Goal: Task Accomplishment & Management: Complete application form

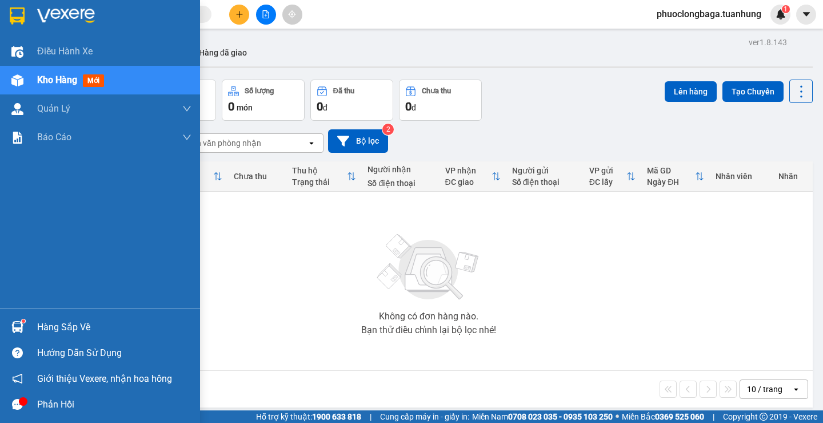
click at [17, 322] on img at bounding box center [17, 327] width 12 height 12
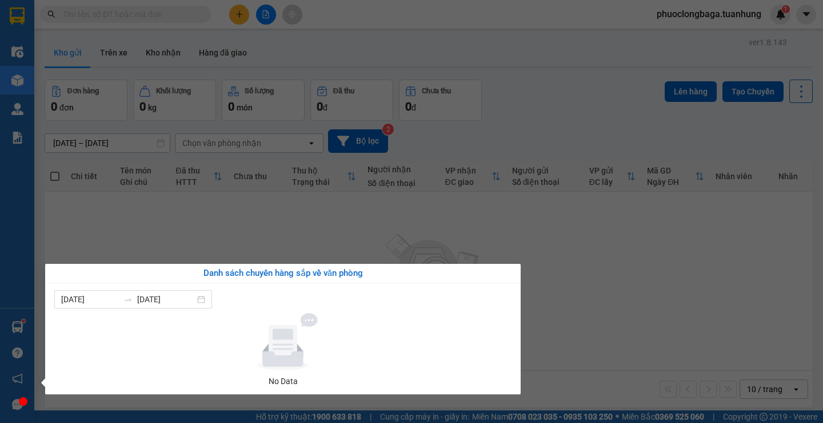
click at [669, 313] on section "Kết quả tìm kiếm ( 0 ) Bộ lọc No Data phuoclongbaga.tuanhung 1 Điều hành xe Kho…" at bounding box center [411, 211] width 823 height 423
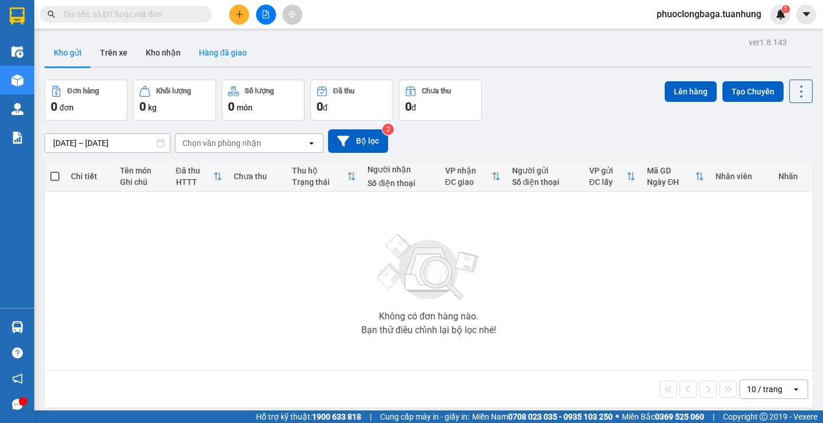
click at [213, 58] on button "Hàng đã giao" at bounding box center [223, 52] width 66 height 27
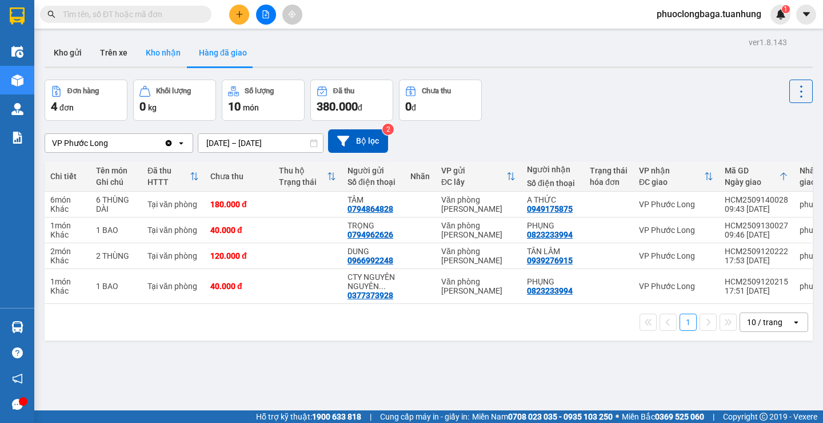
click at [155, 50] on button "Kho nhận" at bounding box center [163, 52] width 53 height 27
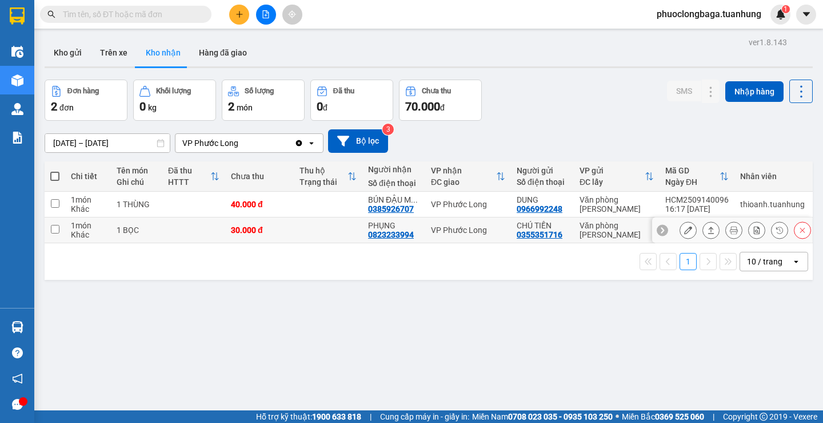
click at [51, 226] on input "checkbox" at bounding box center [55, 229] width 9 height 9
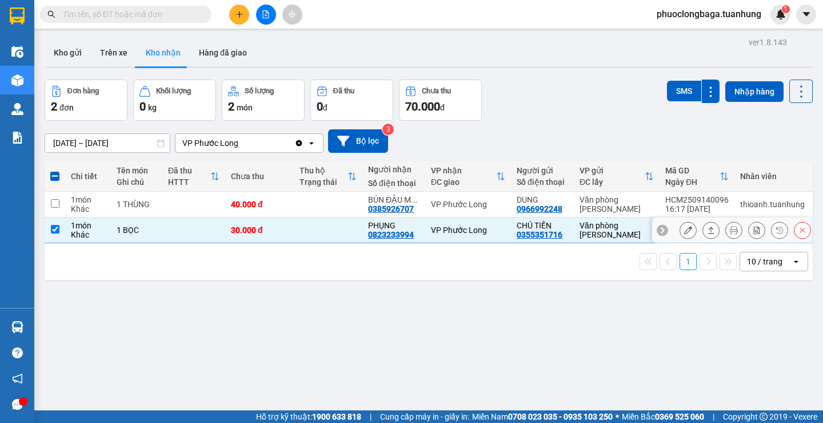
click at [59, 229] on input "checkbox" at bounding box center [55, 229] width 9 height 9
checkbox input "false"
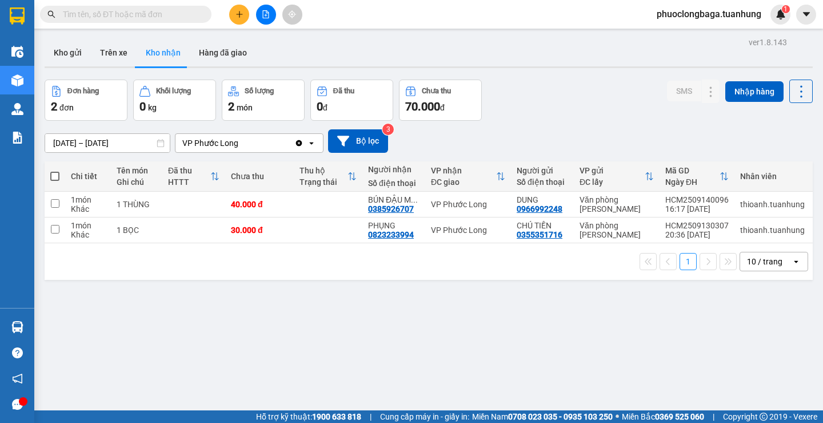
click at [142, 13] on input "text" at bounding box center [130, 14] width 135 height 13
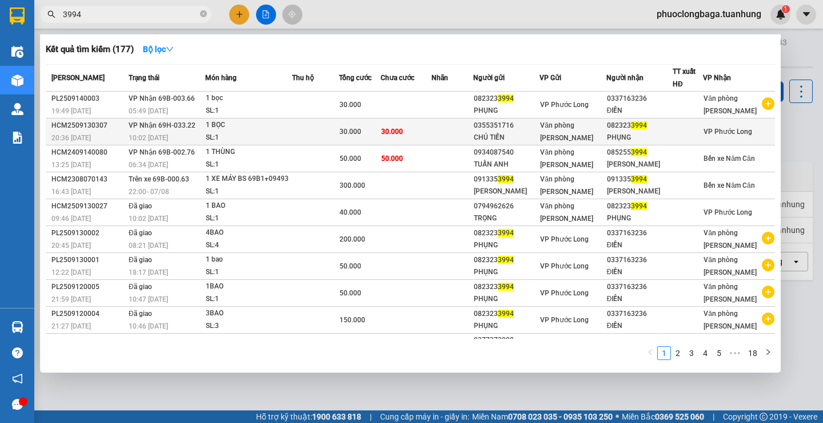
type input "3994"
click at [432, 131] on td "30.000" at bounding box center [406, 131] width 51 height 27
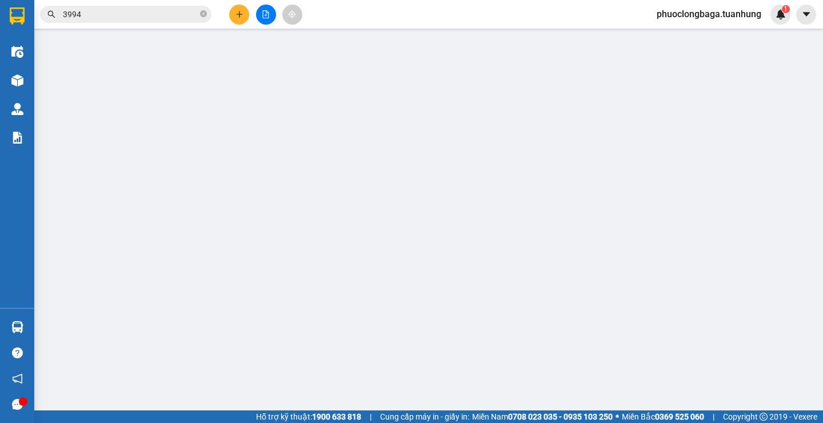
type input "0355351716"
type input "CHÚ TIỀN"
type input "0823233994"
type input "PHỤNG"
type input "30.000"
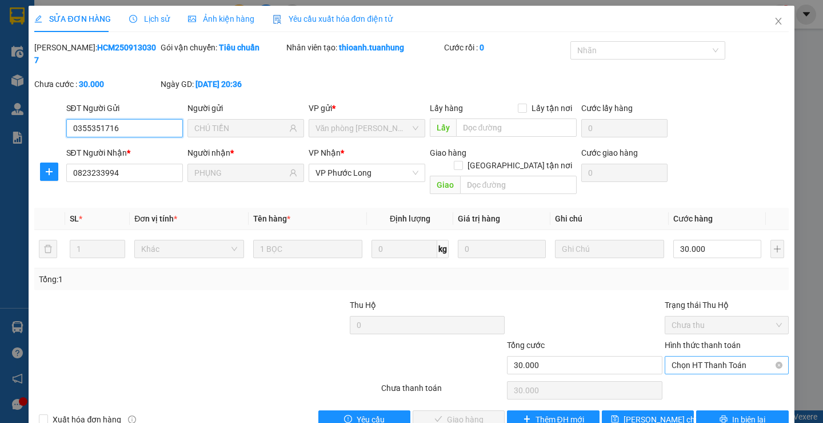
click at [727, 356] on span "Chọn HT Thanh Toán" at bounding box center [727, 364] width 110 height 17
click at [709, 367] on div "Tại văn phòng" at bounding box center [720, 362] width 109 height 13
type input "0"
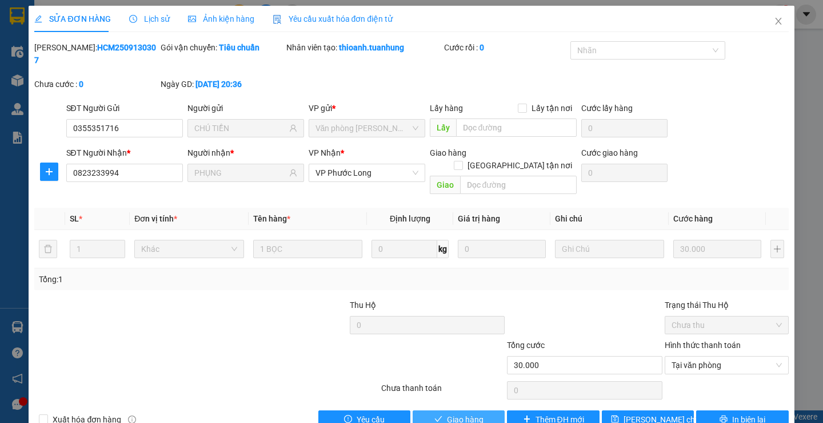
click at [448, 413] on span "Giao hàng" at bounding box center [465, 419] width 37 height 13
